Goal: Information Seeking & Learning: Understand process/instructions

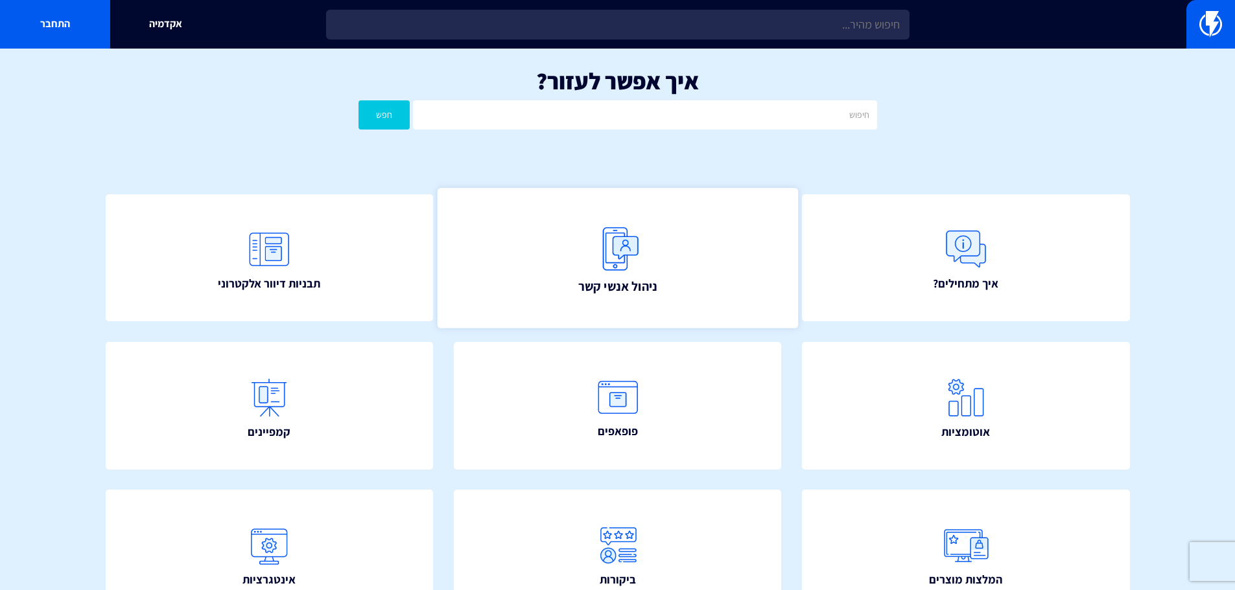
click at [583, 267] on link "ניהול אנשי קשר" at bounding box center [617, 258] width 360 height 140
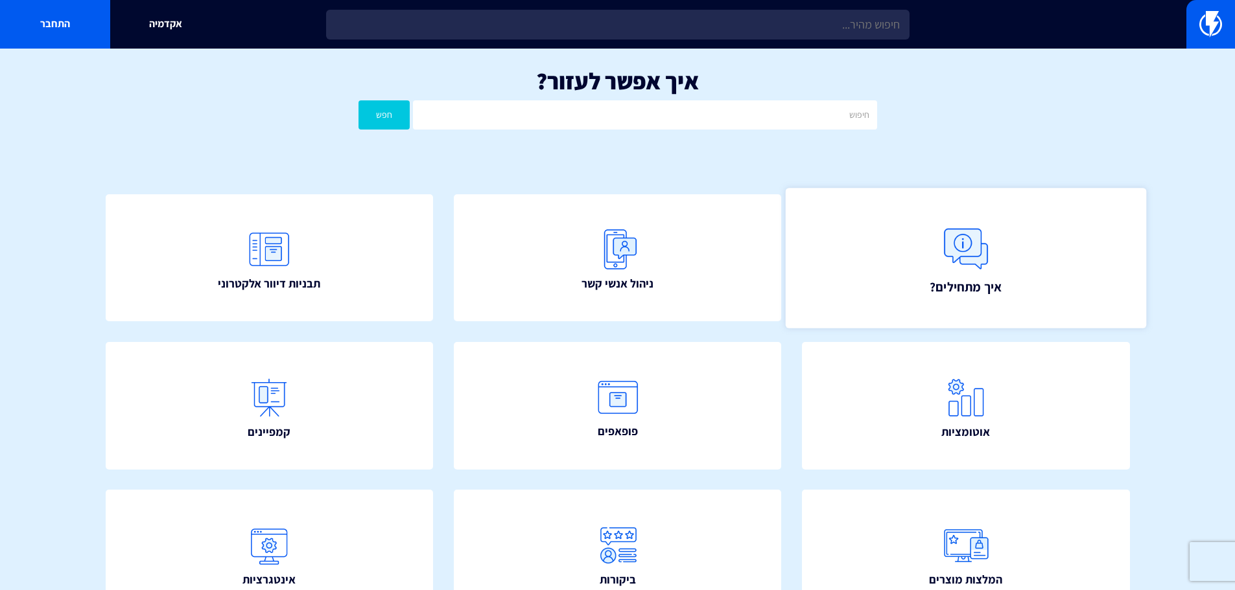
click at [980, 246] on img at bounding box center [965, 248] width 57 height 57
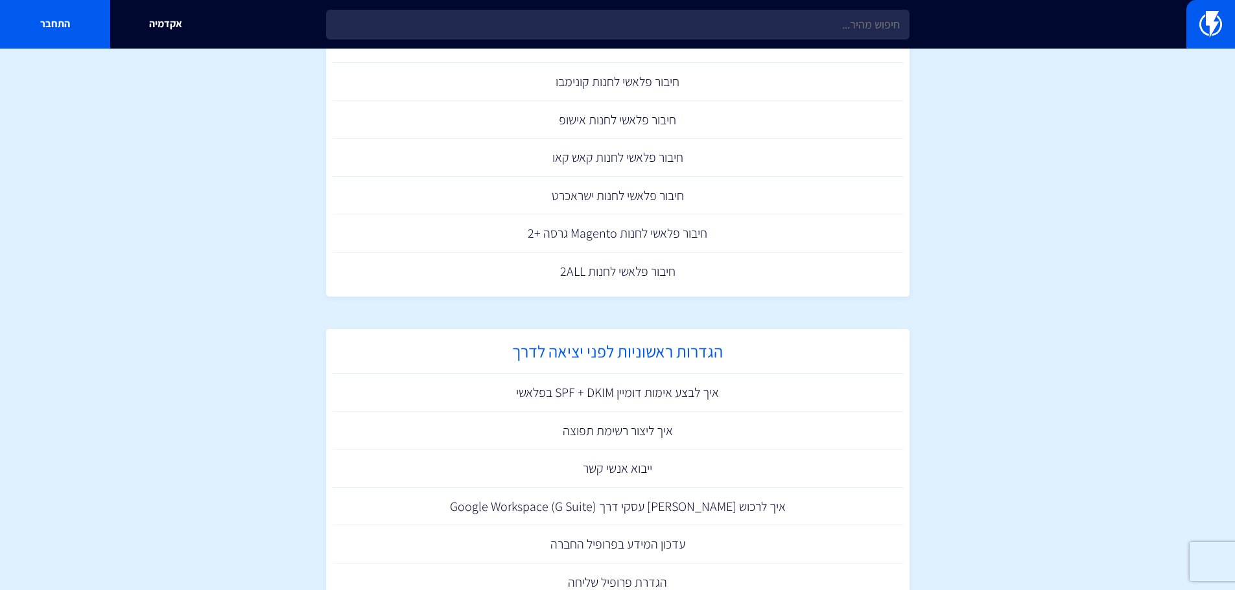
scroll to position [329, 0]
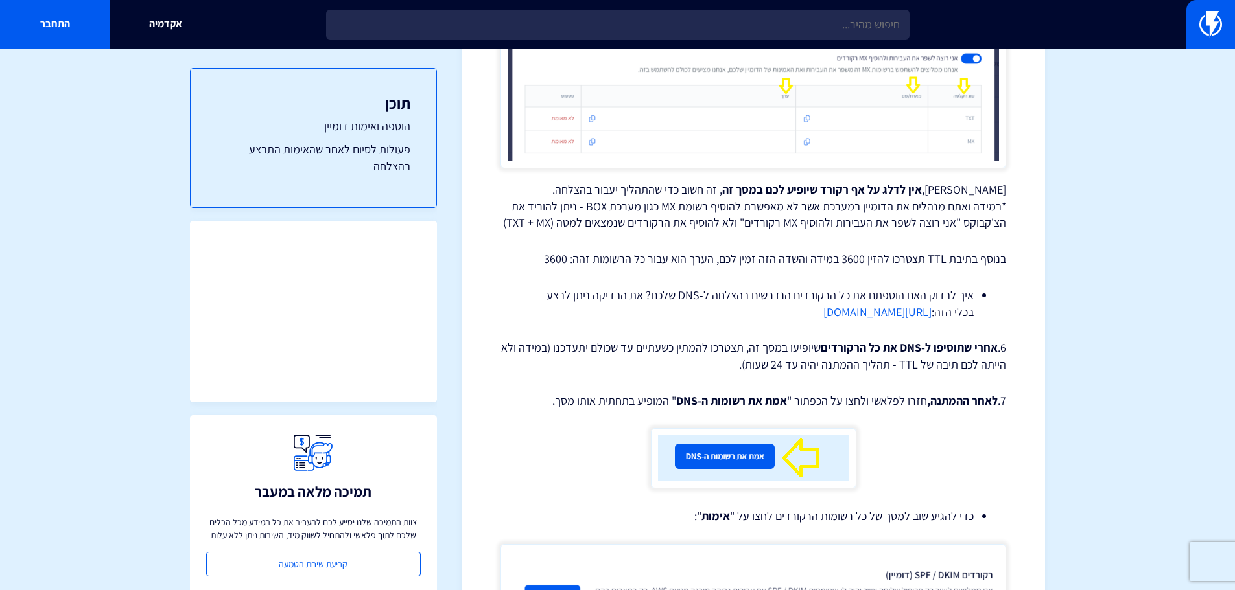
scroll to position [1555, 0]
